Goal: Check status

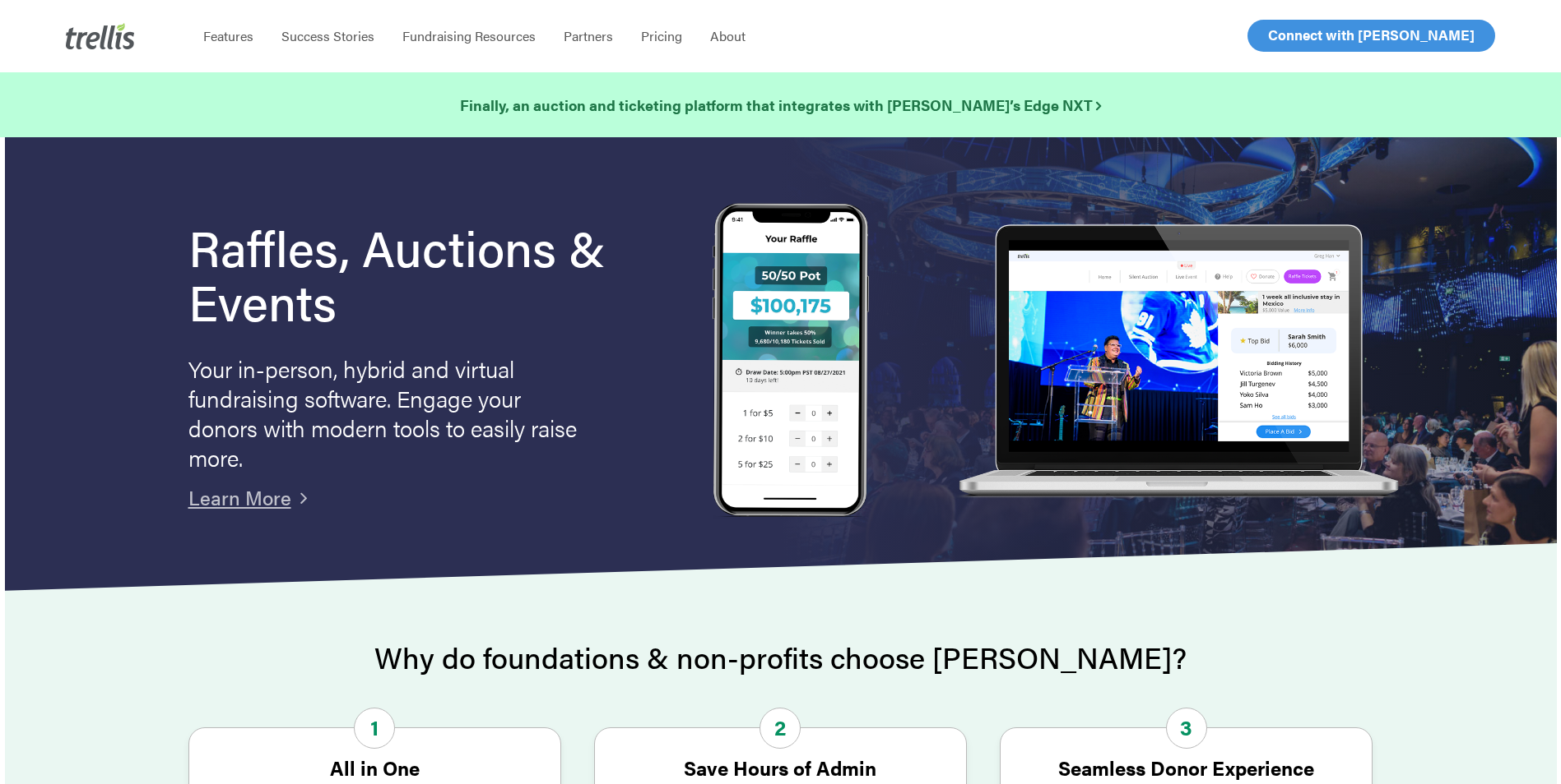
click at [1280, 32] on span "Log In" at bounding box center [1287, 36] width 39 height 20
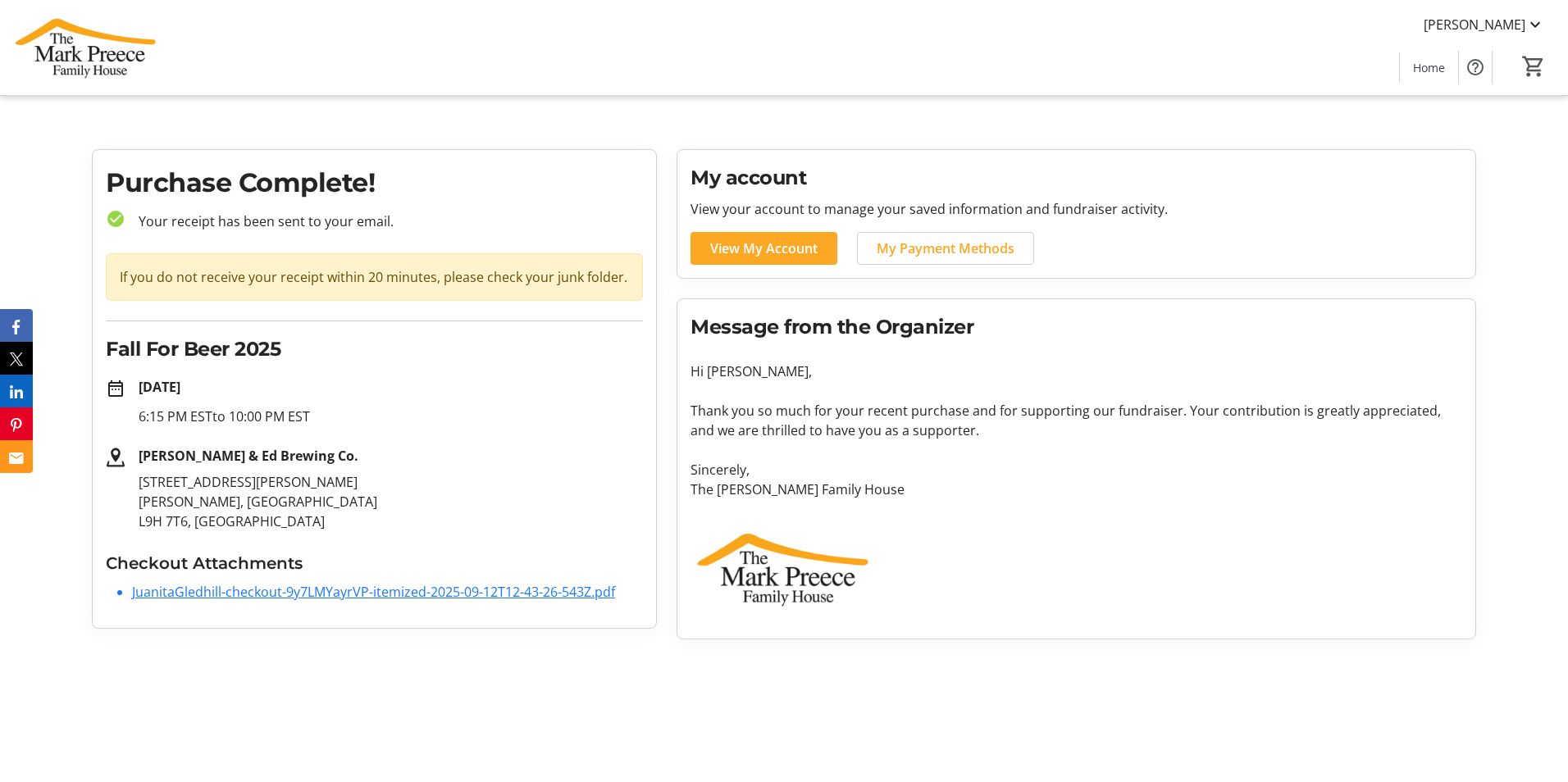
click at [511, 590] on link "JuanitaGledhill-checkout-9y7LMYayrVP-itemized-2025-09-12T12-43-26-543Z.pdf" at bounding box center [373, 592] width 483 height 18
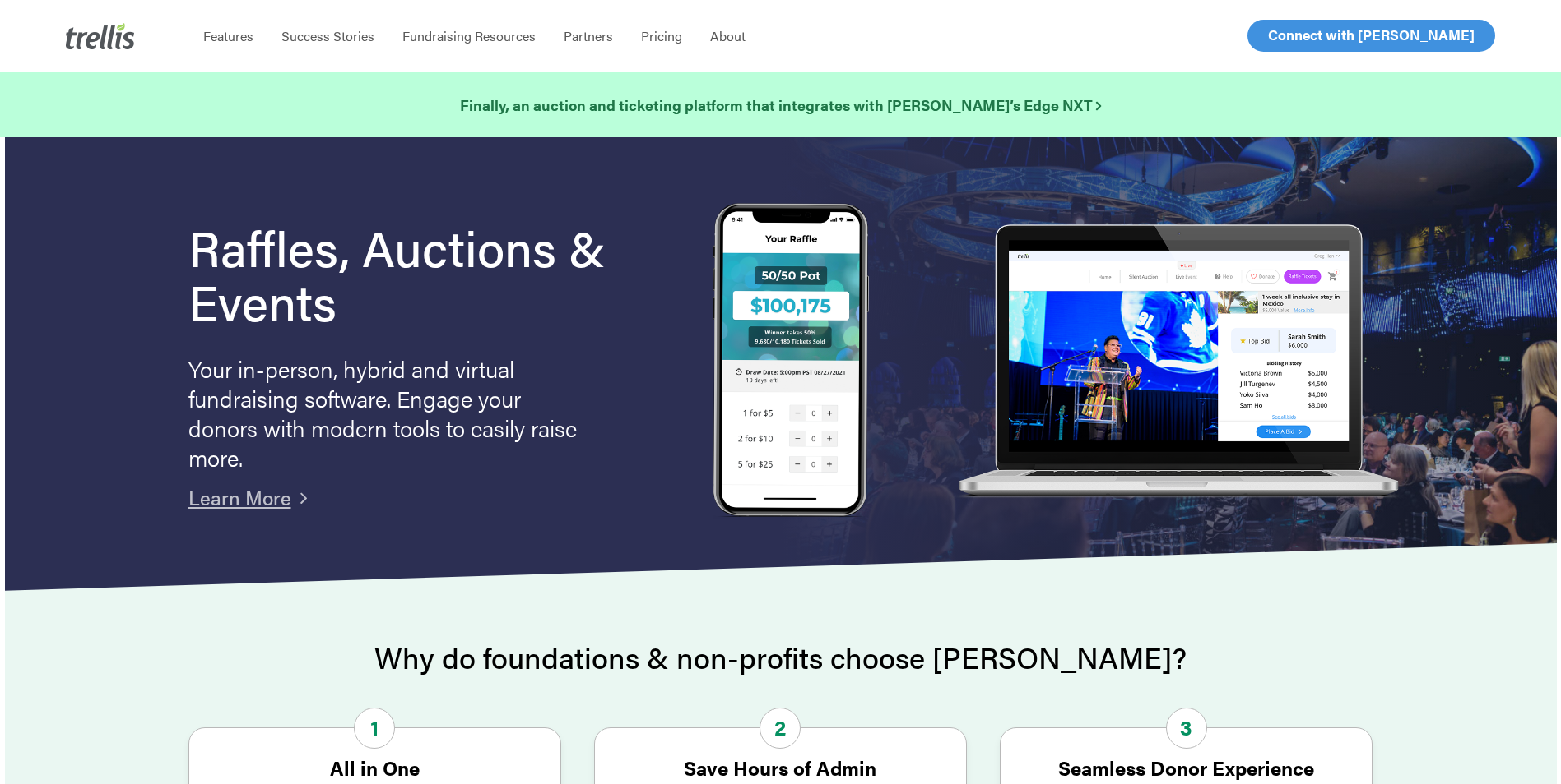
click at [1286, 33] on span "Log In" at bounding box center [1287, 36] width 39 height 20
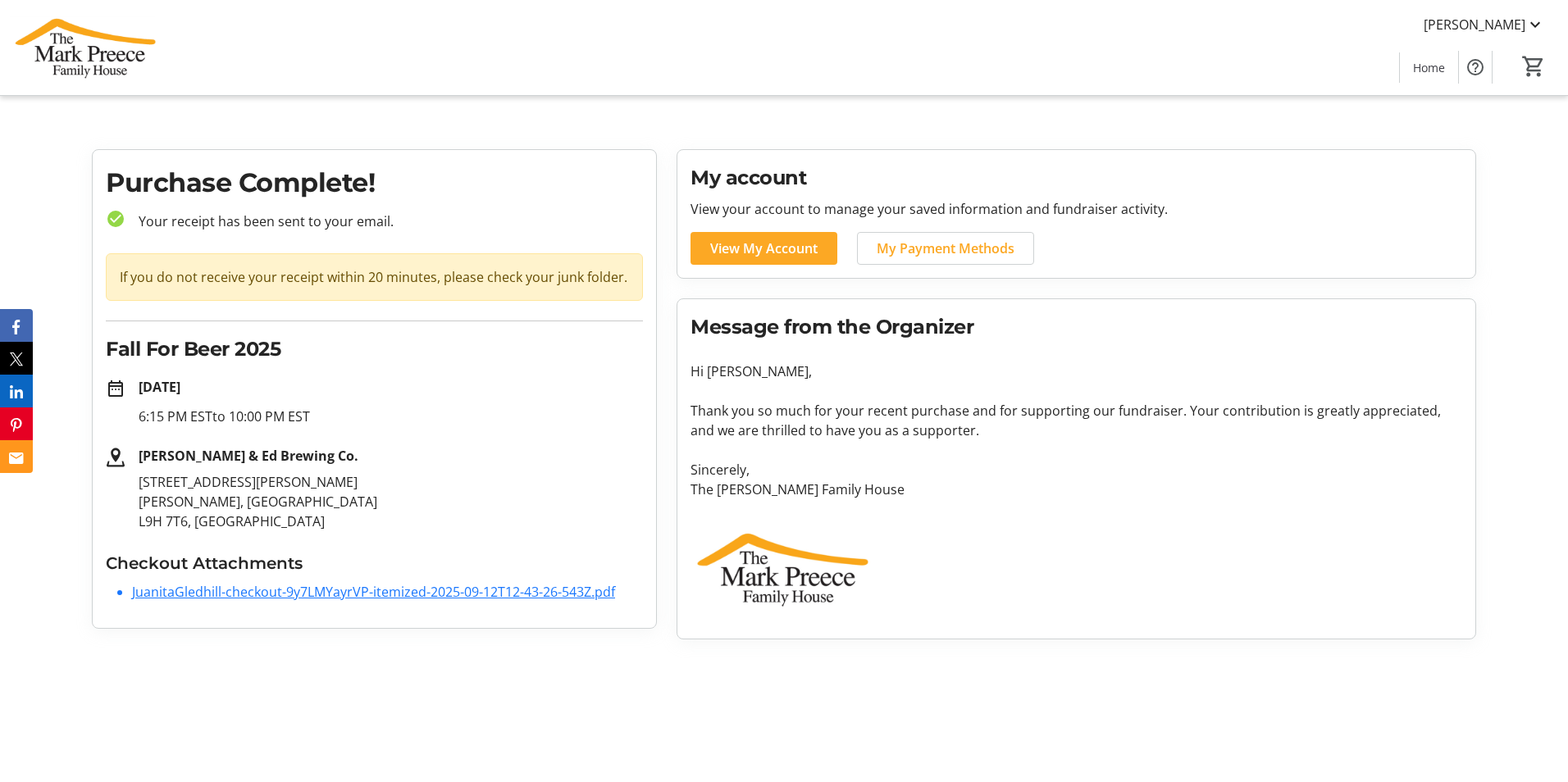
click at [322, 590] on link "JuanitaGledhill-checkout-9y7LMYayrVP-itemized-2025-09-12T12-43-26-543Z.pdf" at bounding box center [373, 592] width 483 height 18
click at [376, 589] on link "JuanitaGledhill-checkout-9y7LMYayrVP-itemized-2025-09-12T12-43-26-543Z.pdf" at bounding box center [373, 592] width 483 height 18
click at [483, 600] on link "JuanitaGledhill-checkout-9y7LMYayrVP-itemized-2025-09-12T12-43-26-543Z.pdf" at bounding box center [373, 592] width 483 height 18
